Goal: Book appointment/travel/reservation

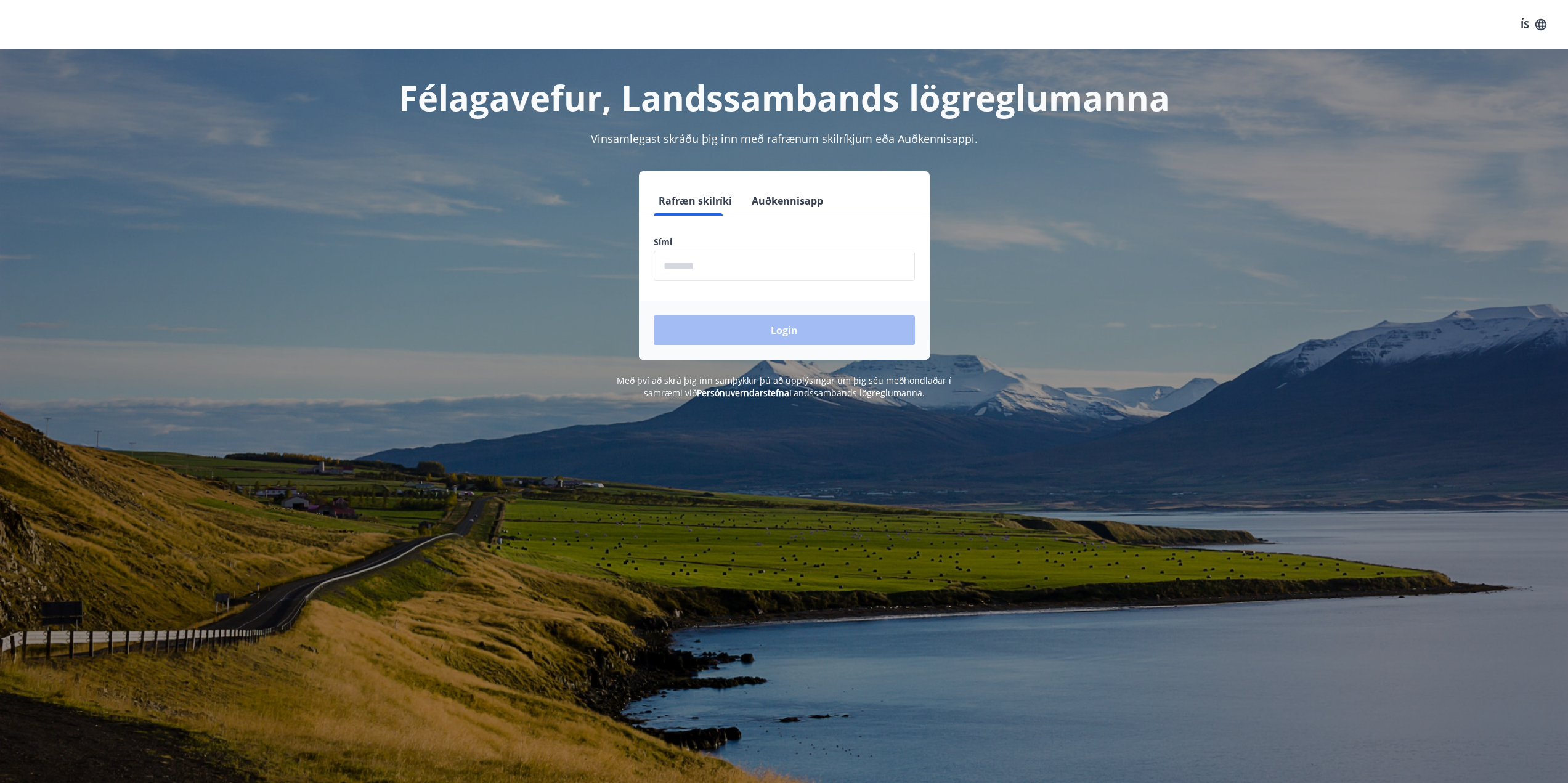
click at [731, 269] on input "phone" at bounding box center [785, 265] width 262 height 30
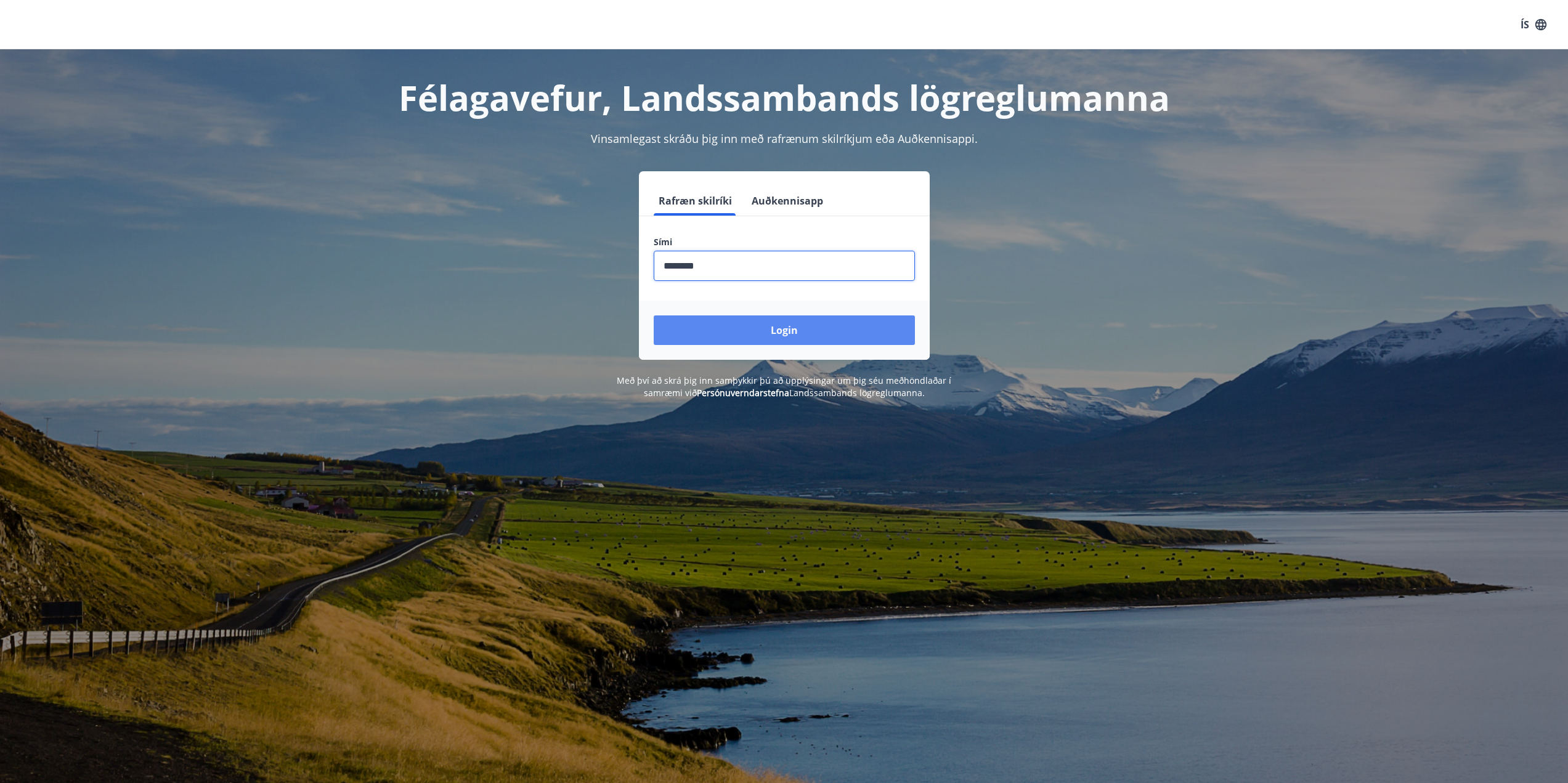
type input "********"
click at [799, 333] on button "Login" at bounding box center [785, 331] width 262 height 30
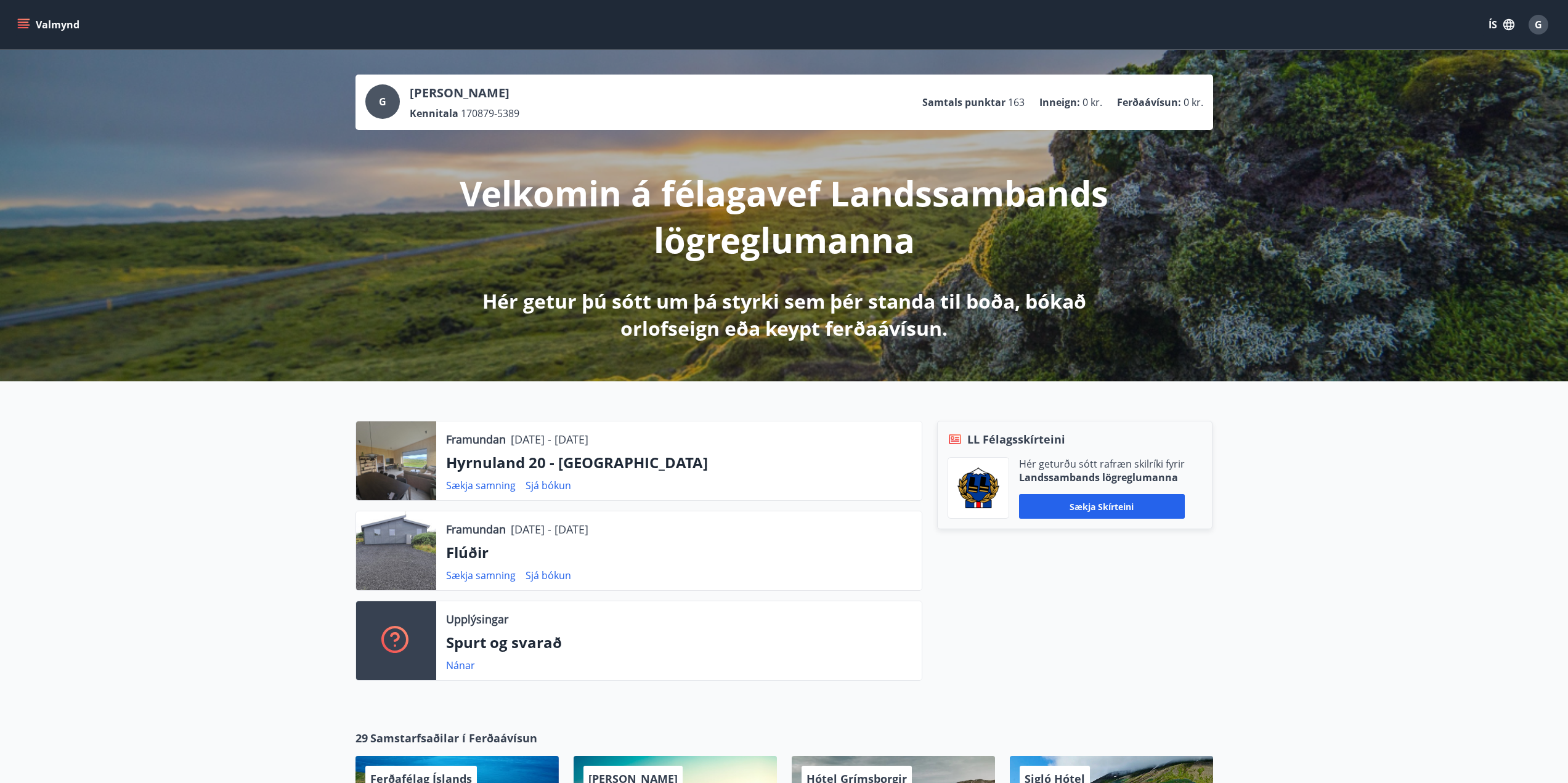
click at [631, 576] on div "Sækja samning Sjá bókun" at bounding box center [678, 576] width 466 height 15
click at [395, 555] on div at bounding box center [396, 550] width 80 height 78
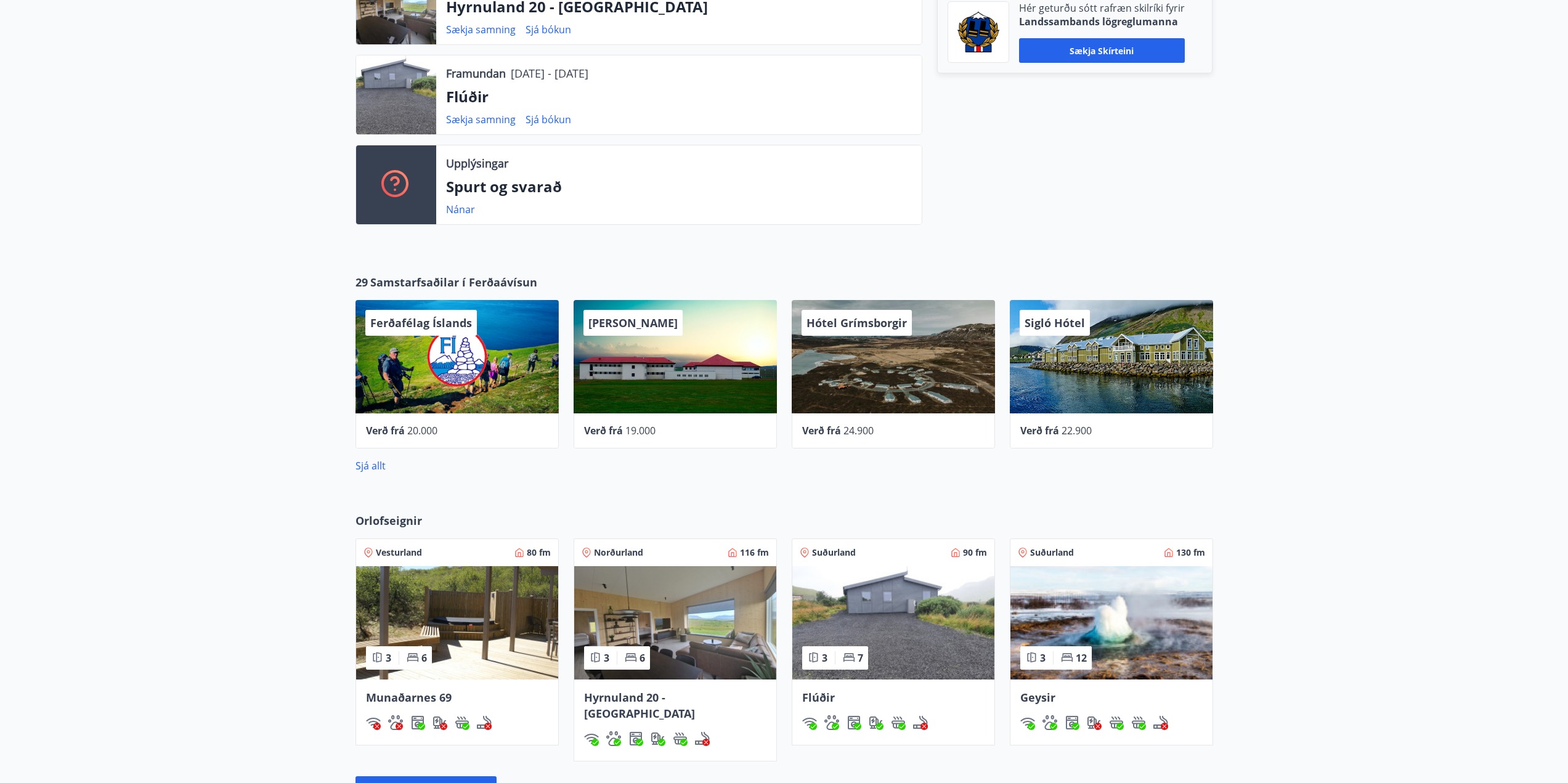
scroll to position [659, 0]
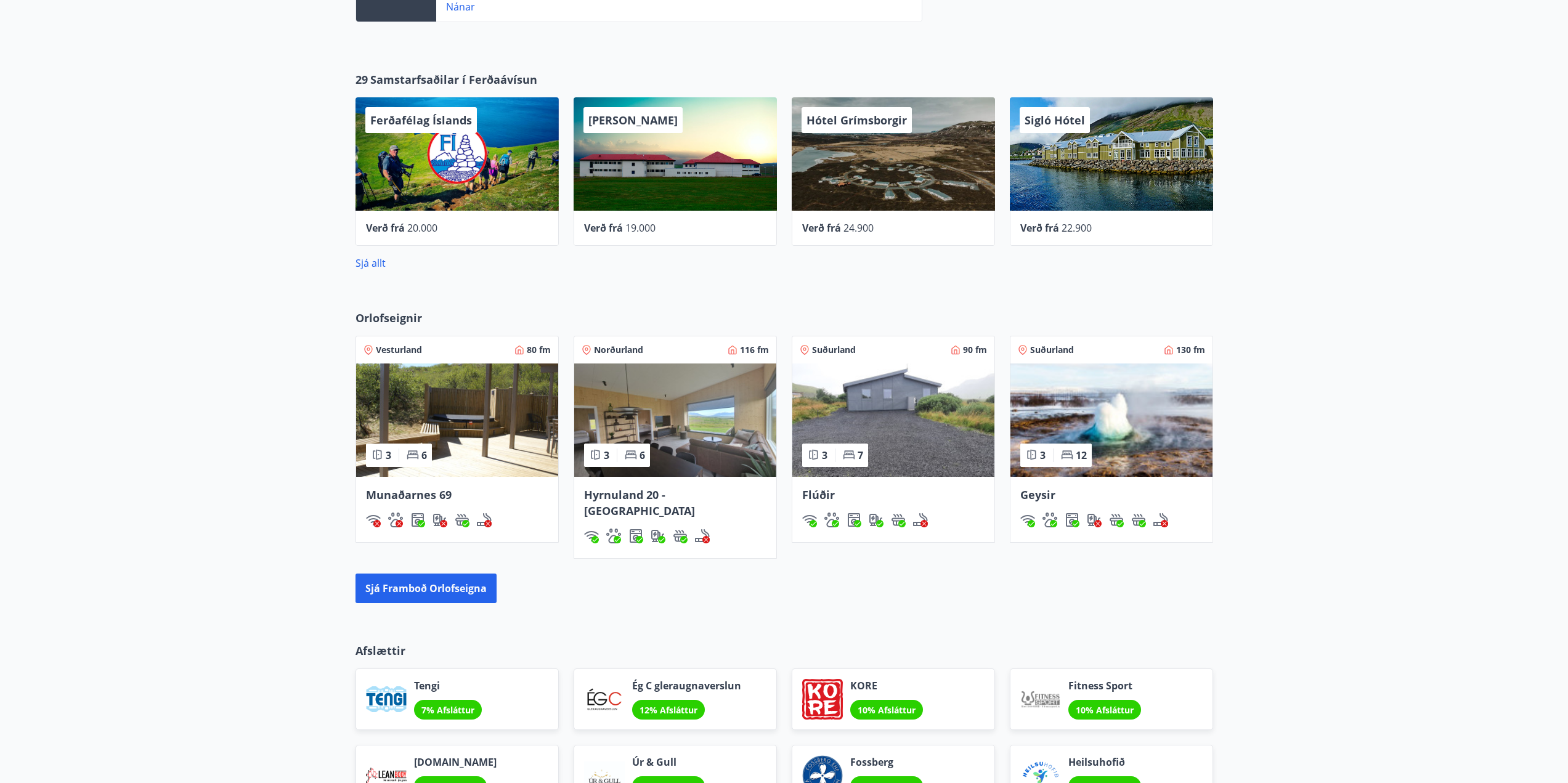
click at [860, 393] on img at bounding box center [893, 420] width 202 height 113
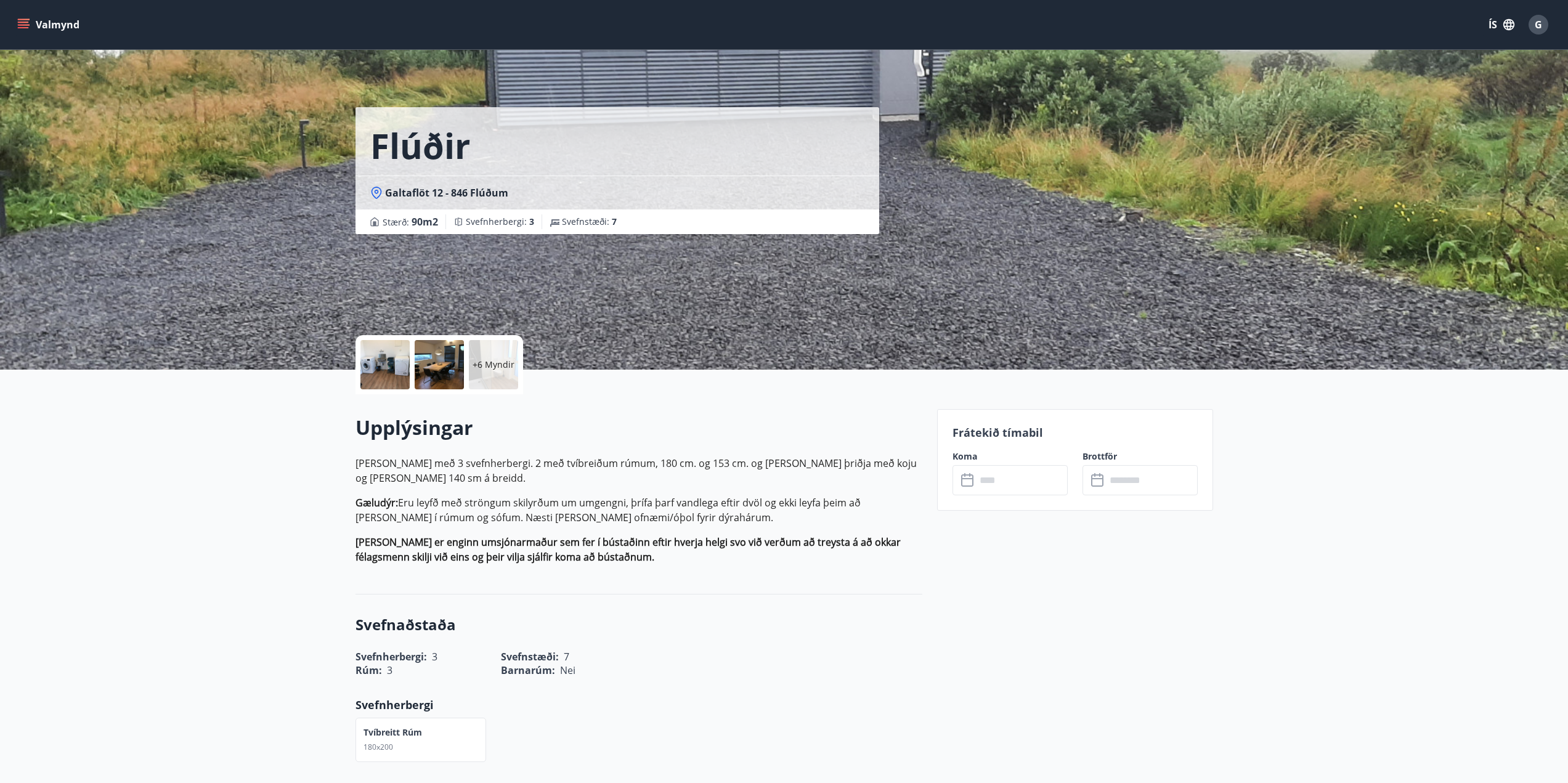
click at [378, 365] on div at bounding box center [385, 364] width 50 height 50
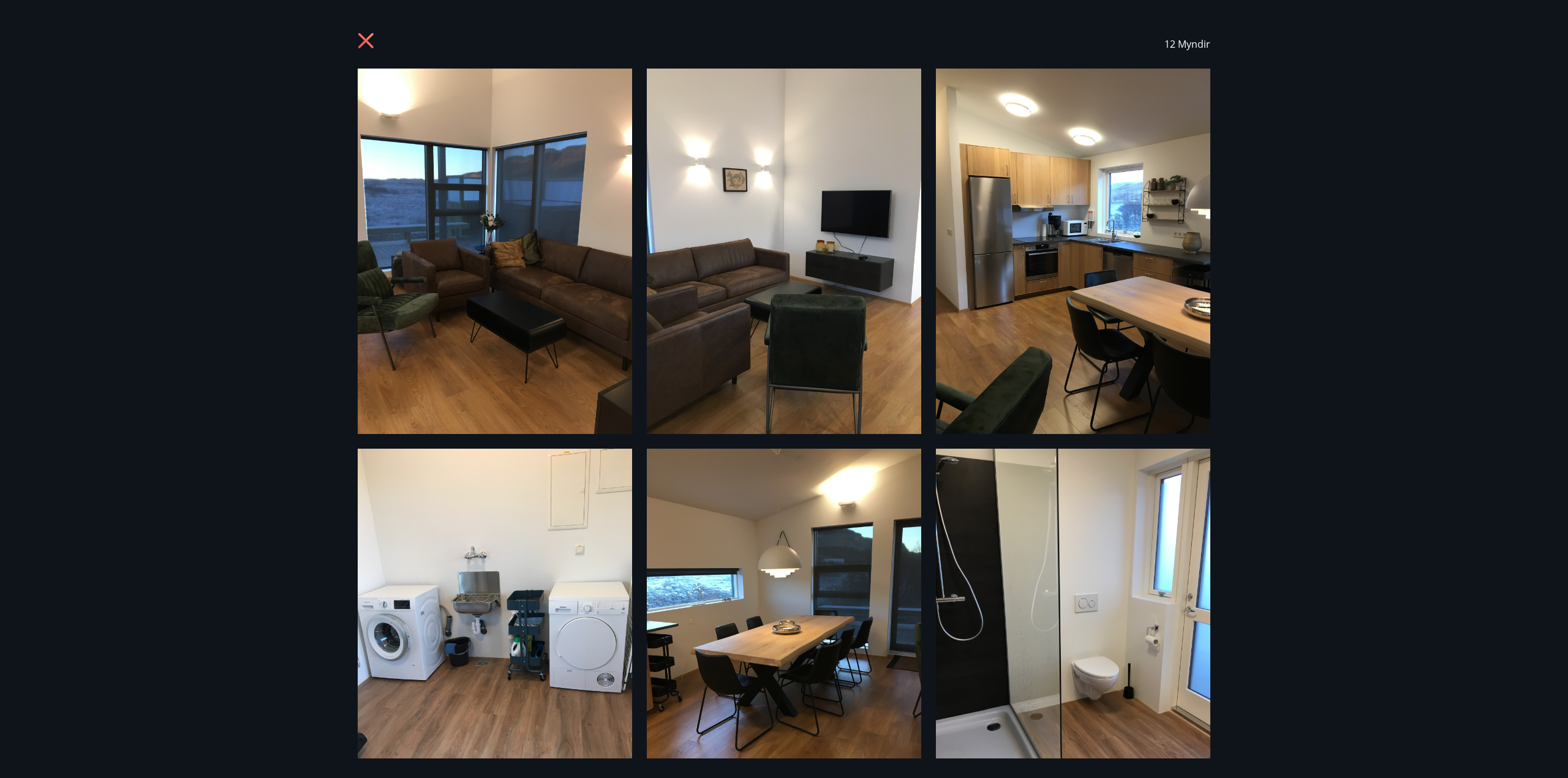
click at [1088, 185] on img at bounding box center [1073, 252] width 274 height 366
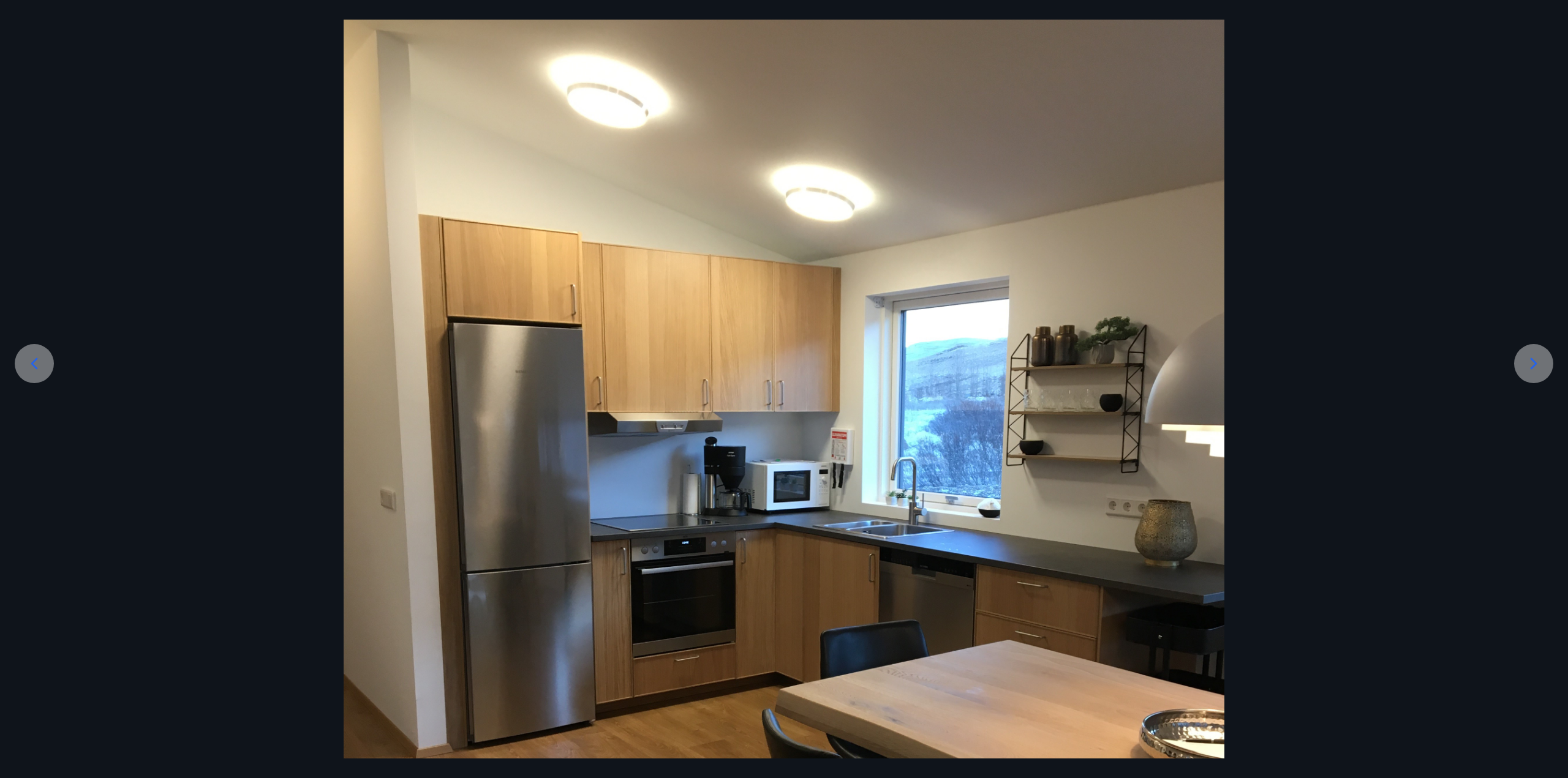
scroll to position [123, 0]
